Goal: Check status

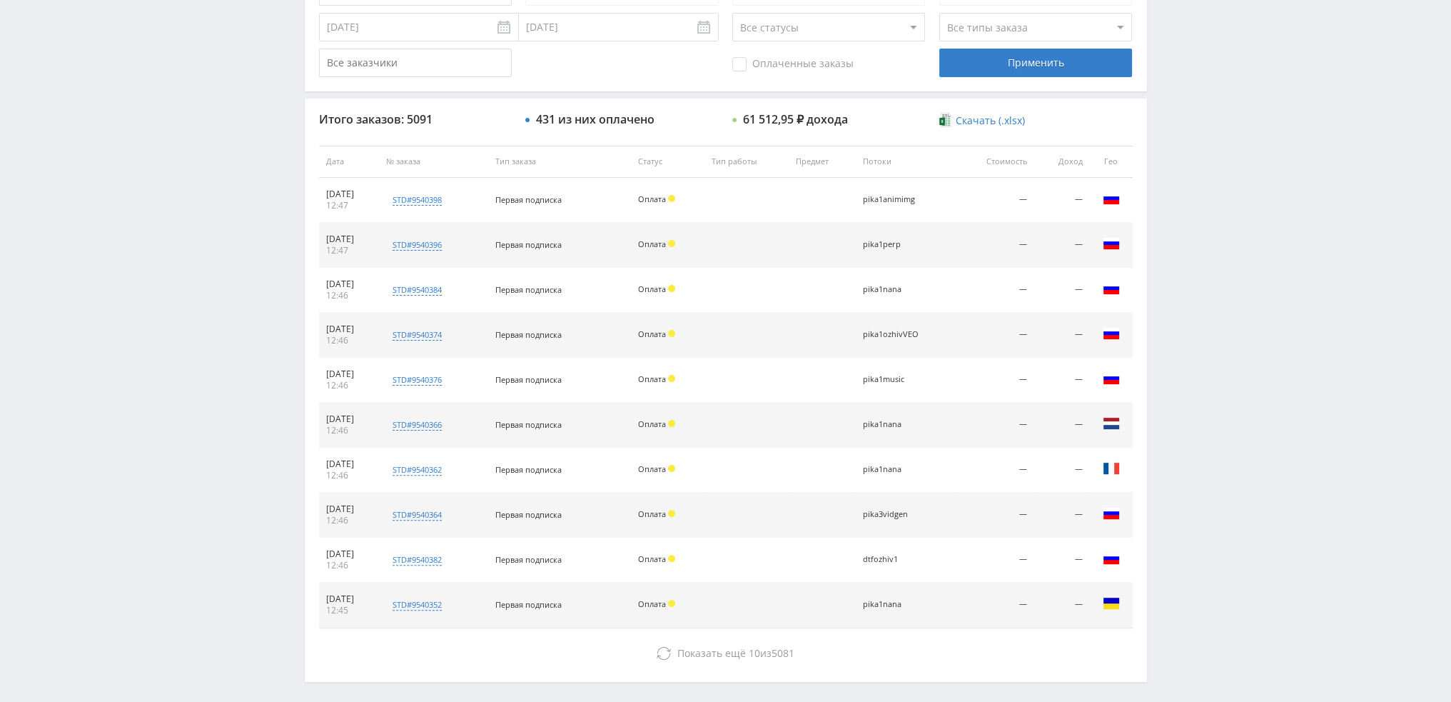
scroll to position [494, 0]
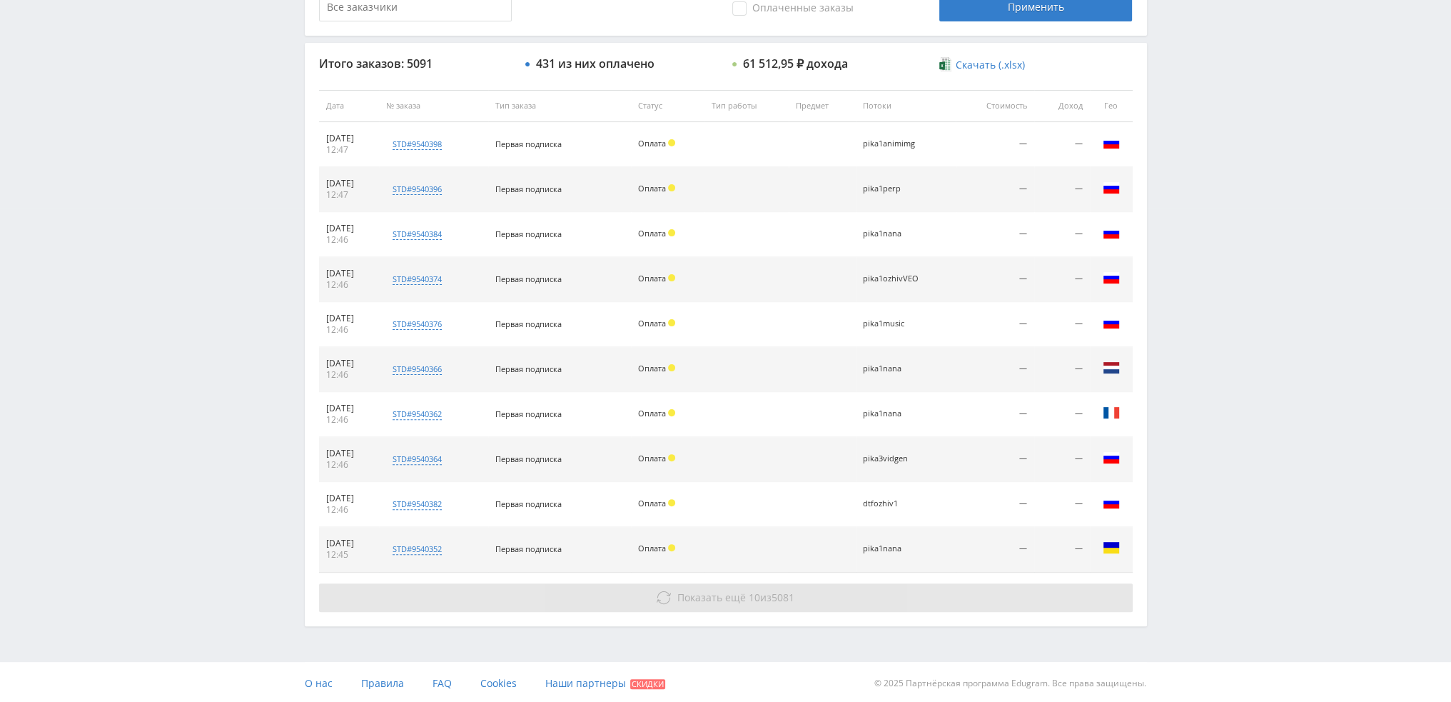
click at [721, 593] on span "Показать ещё" at bounding box center [711, 597] width 69 height 14
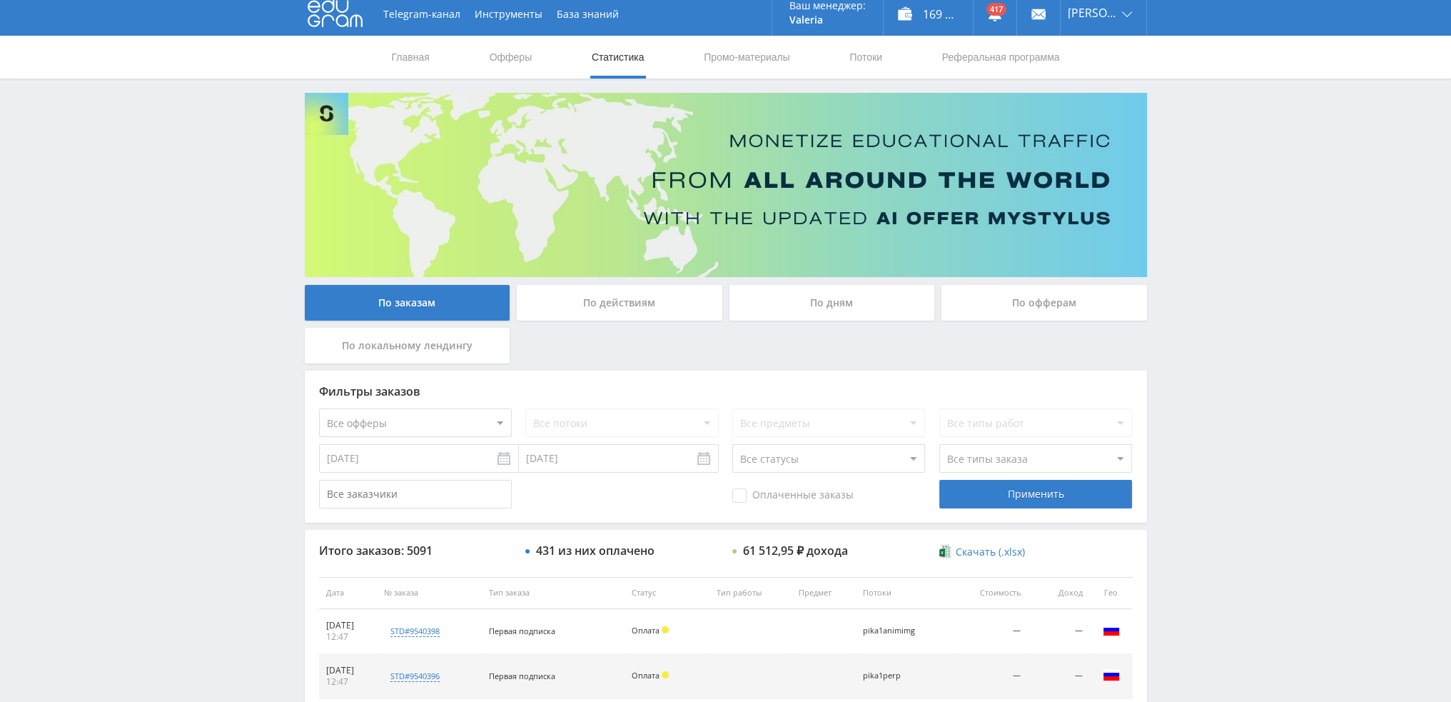
scroll to position [0, 0]
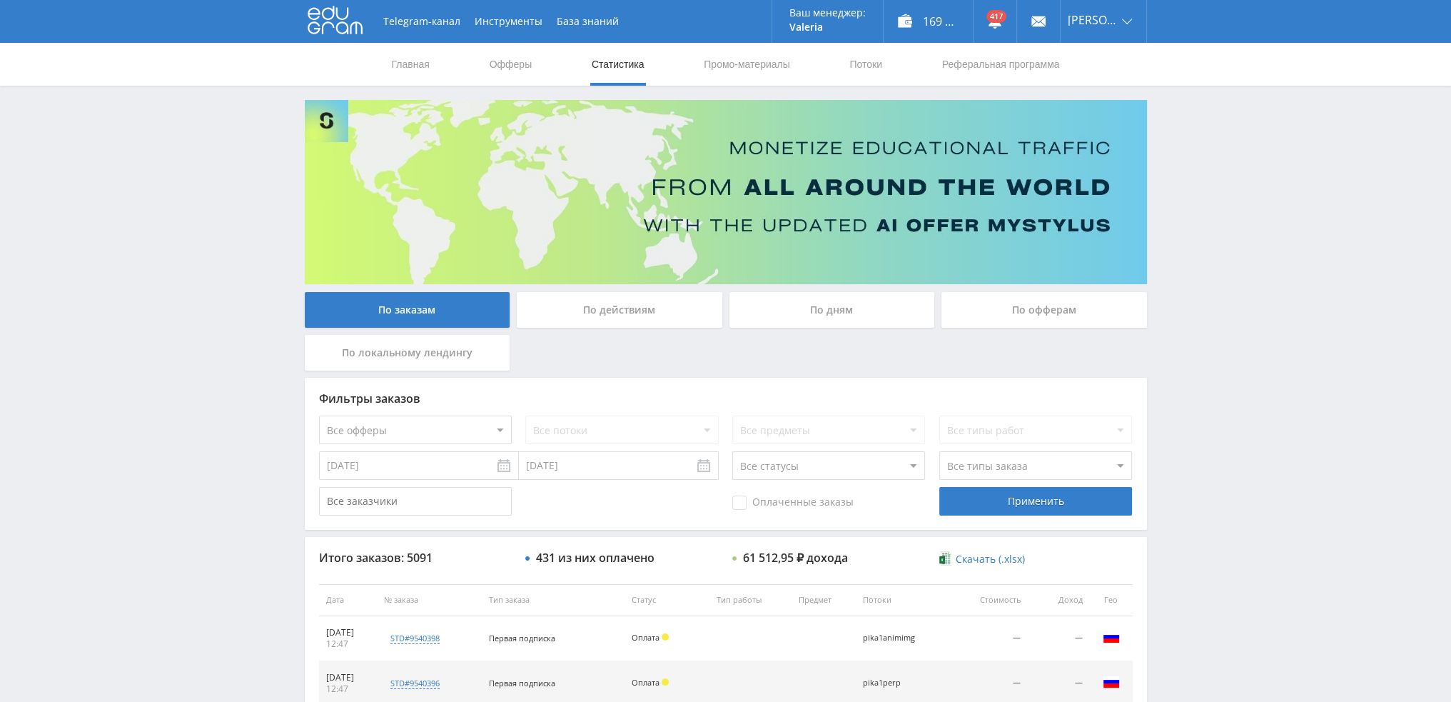
click at [795, 311] on div "По дням" at bounding box center [833, 310] width 206 height 36
click at [0, 0] on input "По дням" at bounding box center [0, 0] width 0 height 0
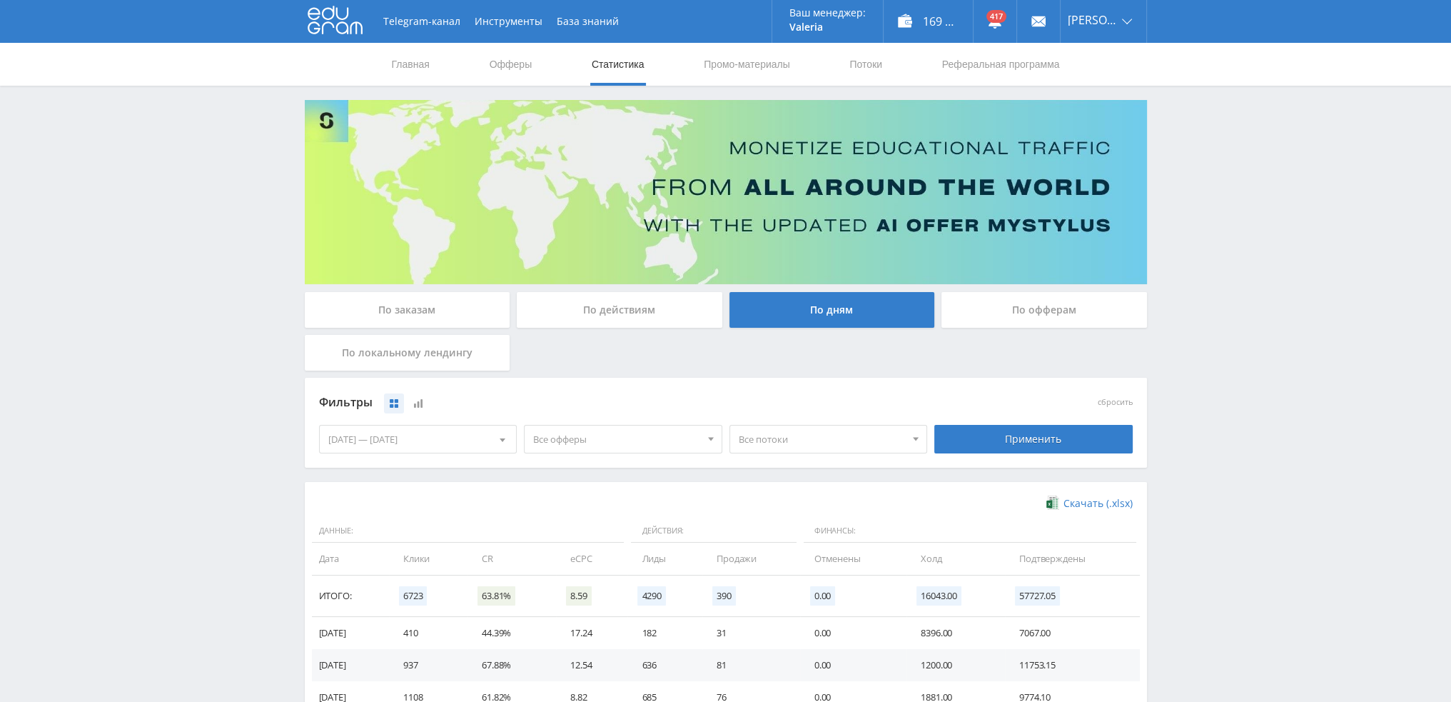
click at [418, 309] on div "По заказам" at bounding box center [408, 310] width 206 height 36
click at [0, 0] on input "По заказам" at bounding box center [0, 0] width 0 height 0
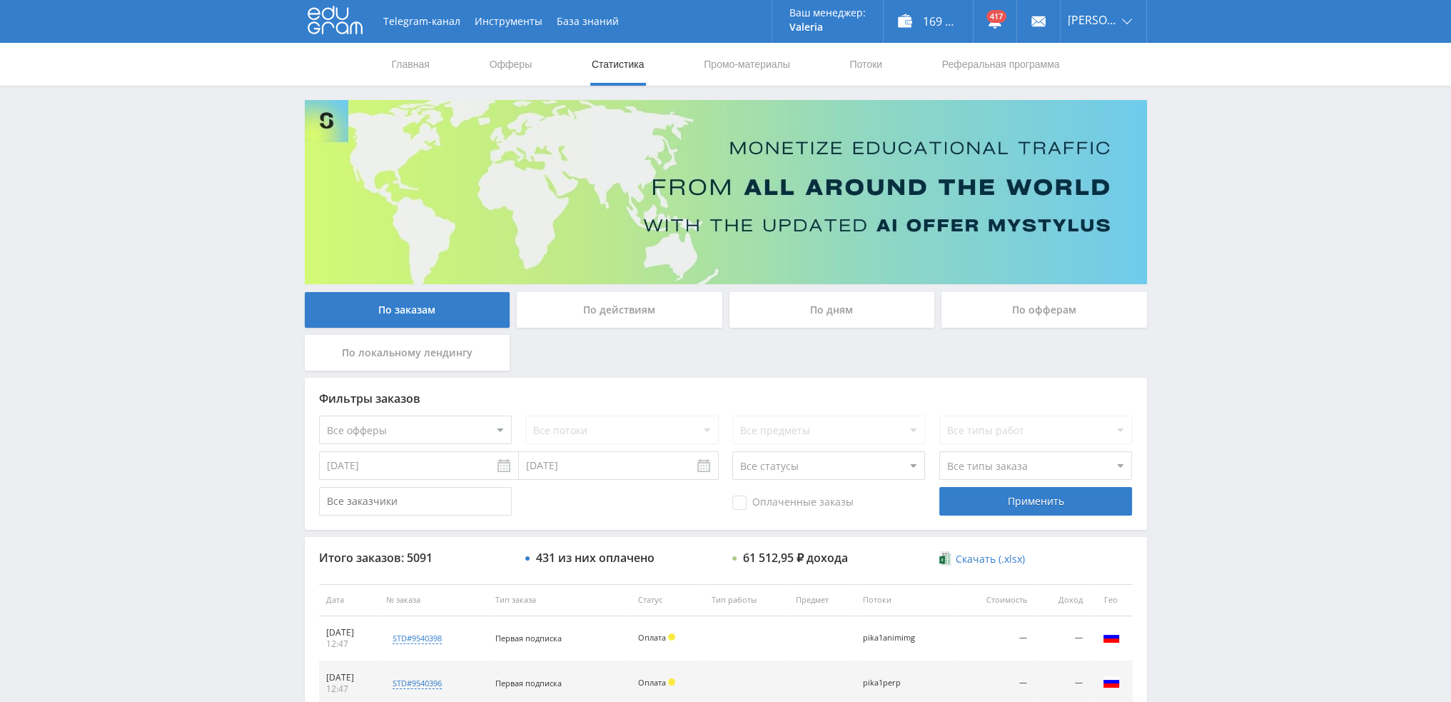
click at [384, 432] on select "Все офферы MyStylus MyStylus - Revshare Кампус AI Studybay Автор24 Studybay Bra…" at bounding box center [415, 429] width 193 height 29
select select "1"
click at [1014, 498] on div "Применить" at bounding box center [1035, 501] width 193 height 29
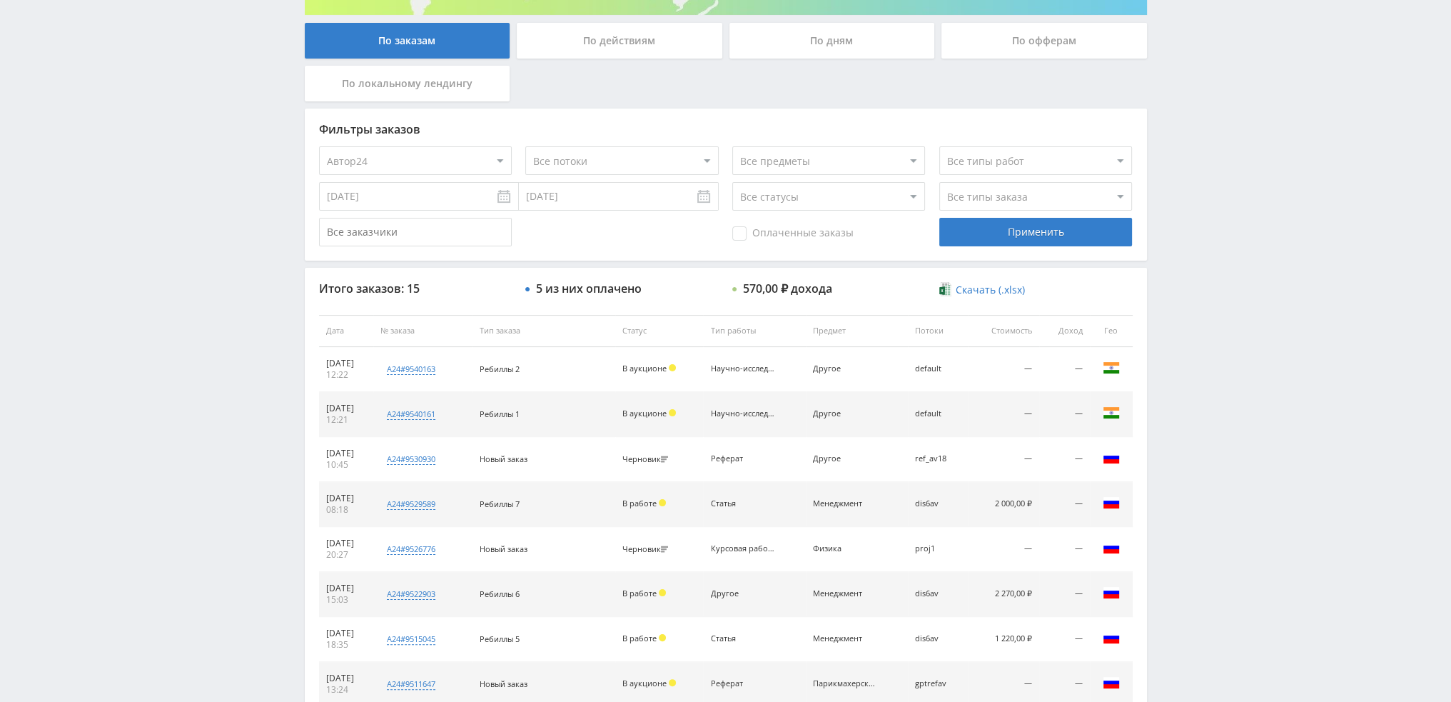
scroll to position [494, 0]
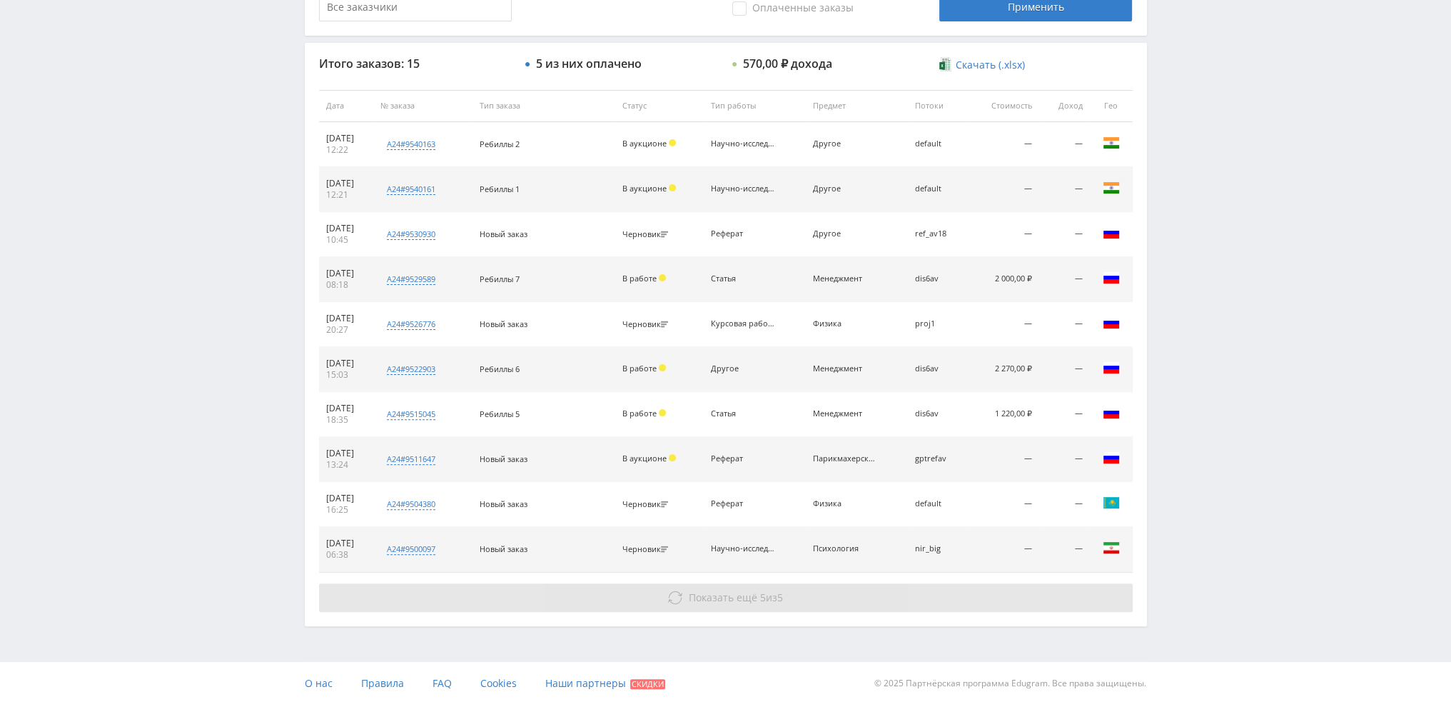
click at [713, 583] on button "Показать ещё 5 из 5" at bounding box center [726, 597] width 814 height 29
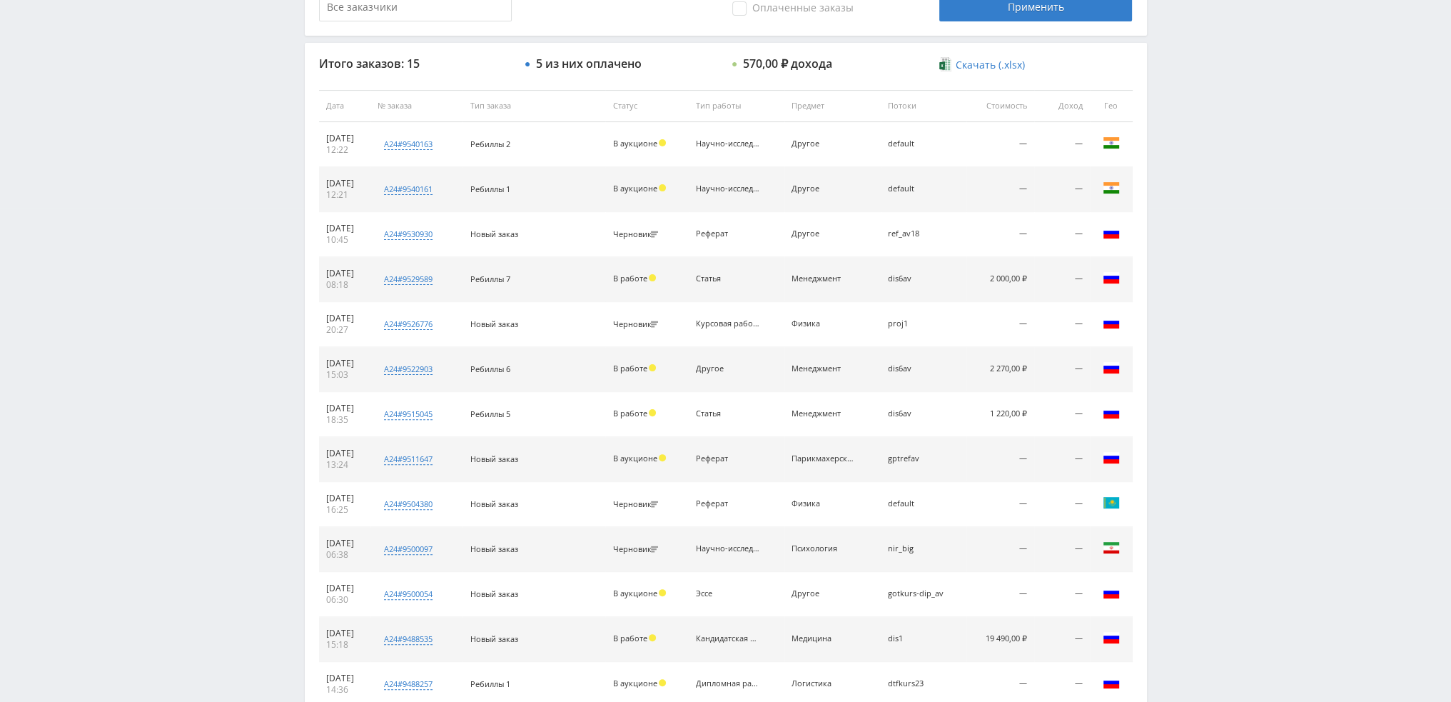
scroll to position [690, 0]
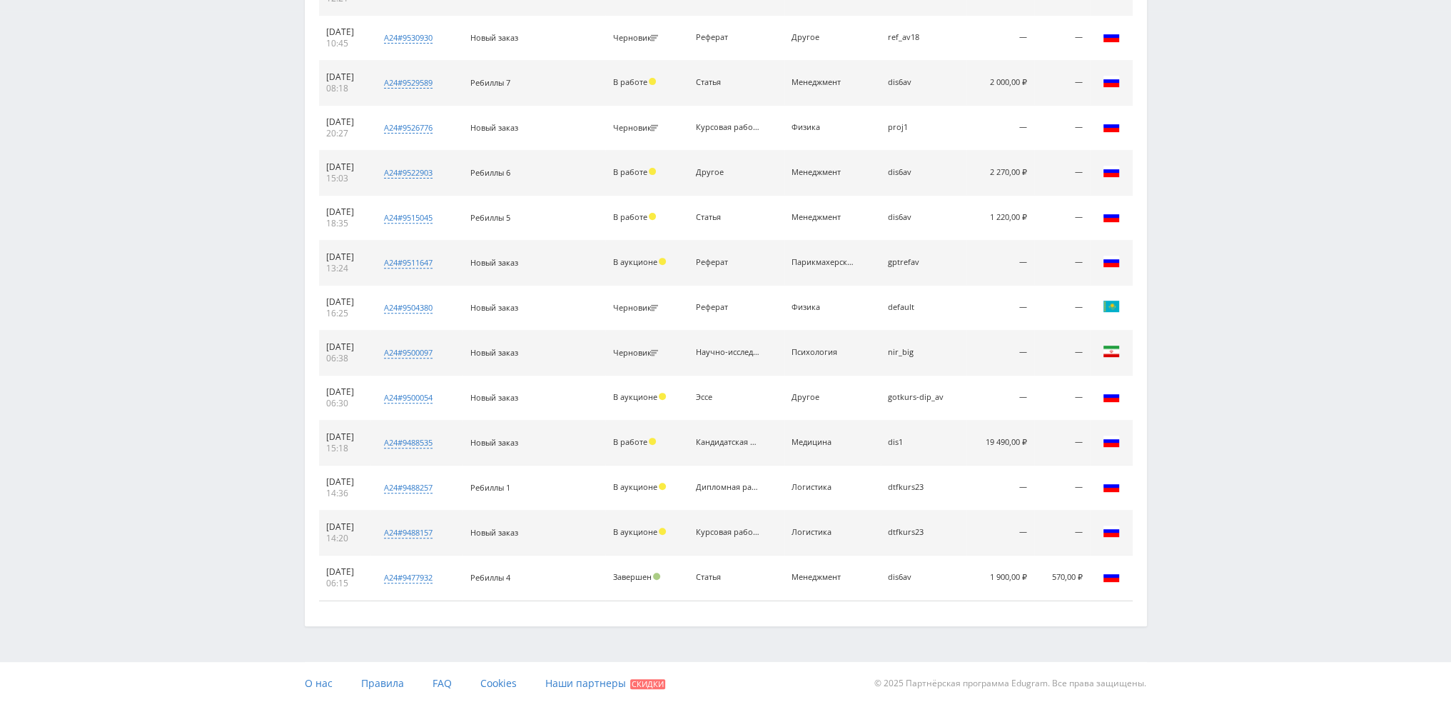
drag, startPoint x: 985, startPoint y: 436, endPoint x: 1024, endPoint y: 441, distance: 38.9
click at [1024, 441] on td "19 490,00 ₽" at bounding box center [1001, 442] width 68 height 45
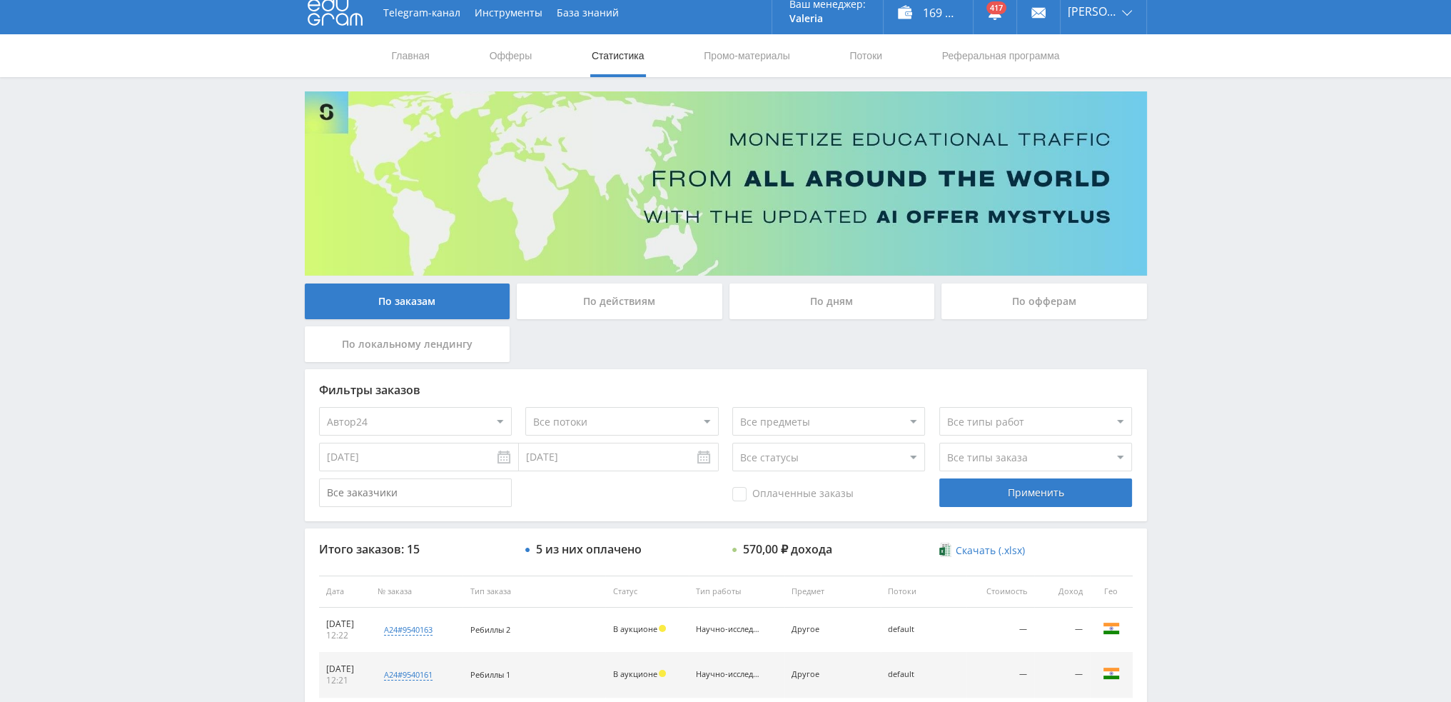
scroll to position [0, 0]
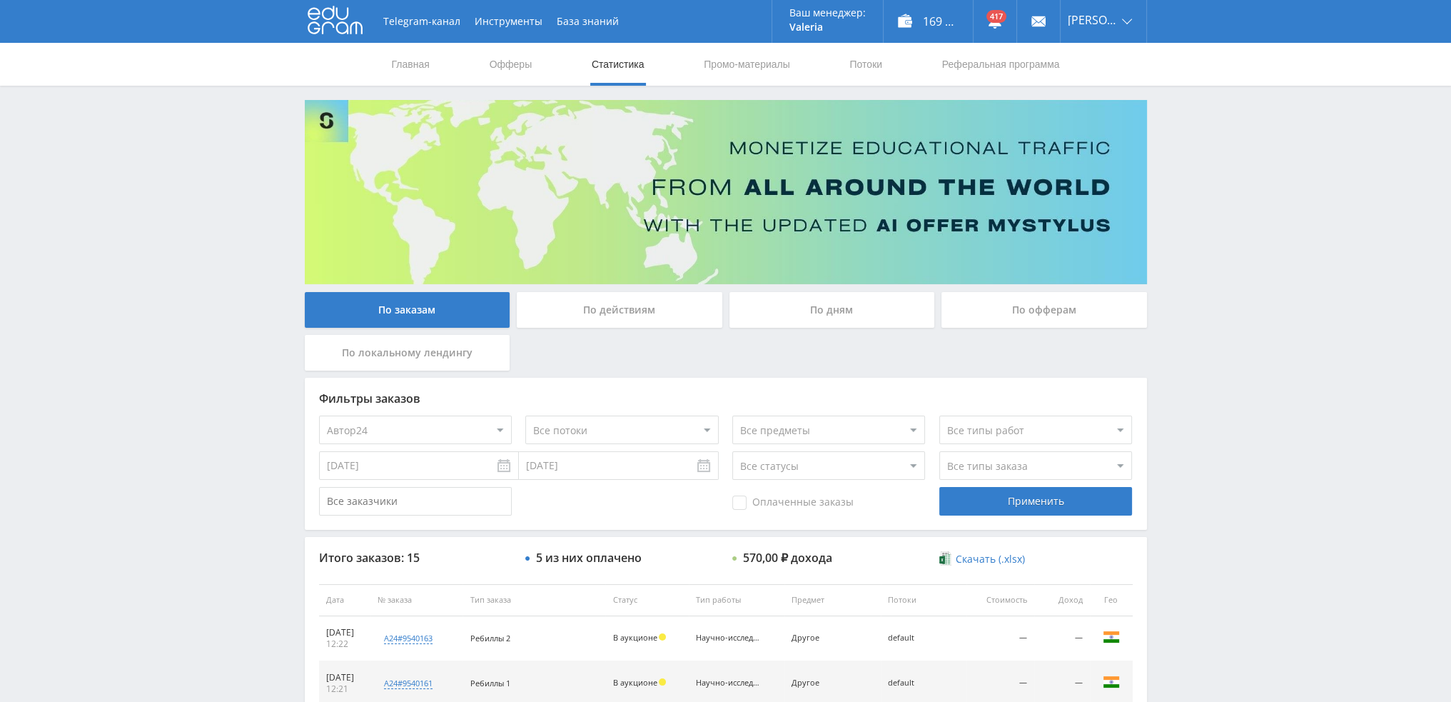
click at [831, 306] on div "По дням" at bounding box center [833, 310] width 206 height 36
click at [0, 0] on input "По дням" at bounding box center [0, 0] width 0 height 0
